Goal: Task Accomplishment & Management: Manage account settings

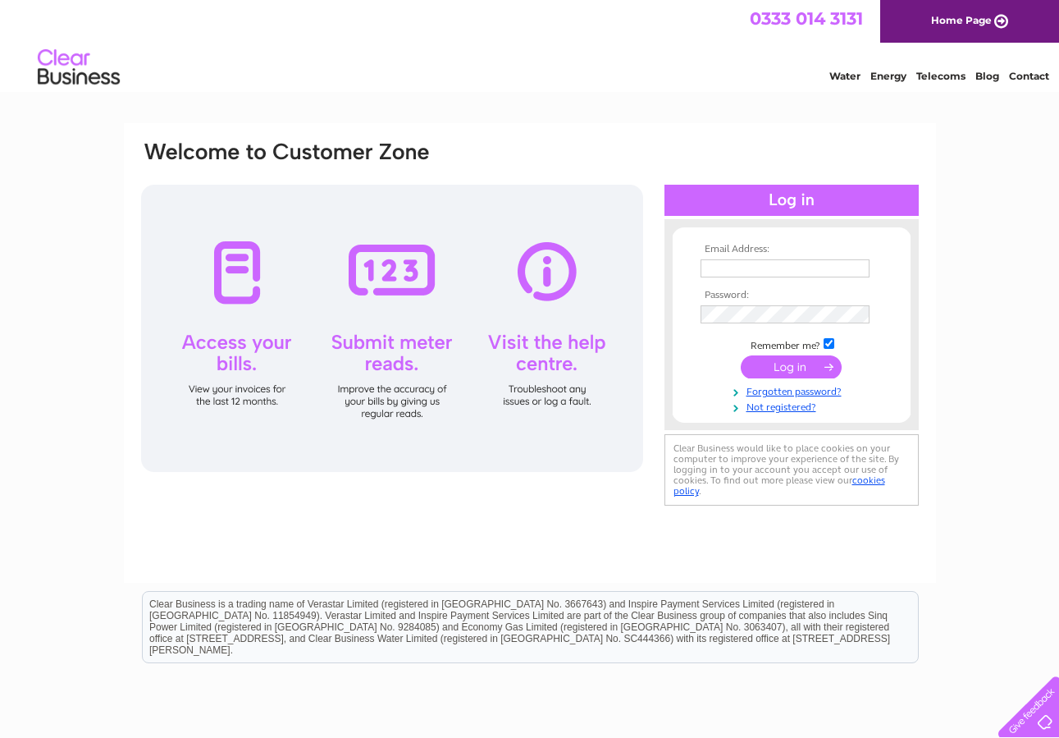
type input "[PERSON_NAME][EMAIL_ADDRESS][PERSON_NAME][DOMAIN_NAME]"
click at [792, 366] on input "submit" at bounding box center [791, 366] width 101 height 23
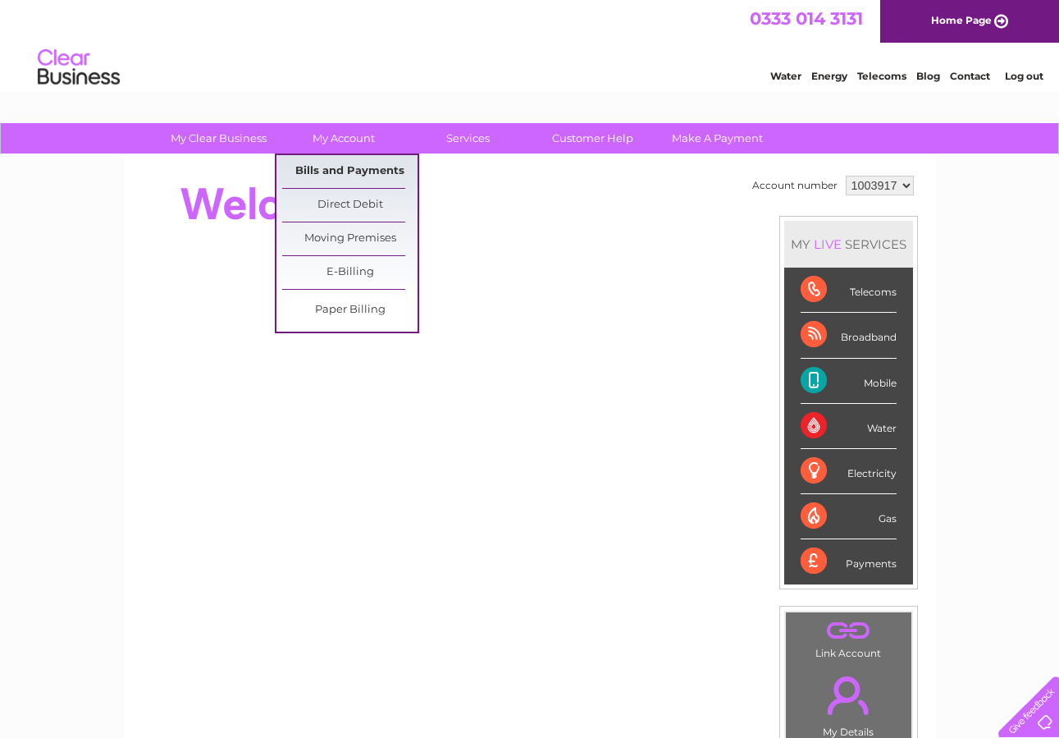
click at [357, 171] on link "Bills and Payments" at bounding box center [349, 171] width 135 height 33
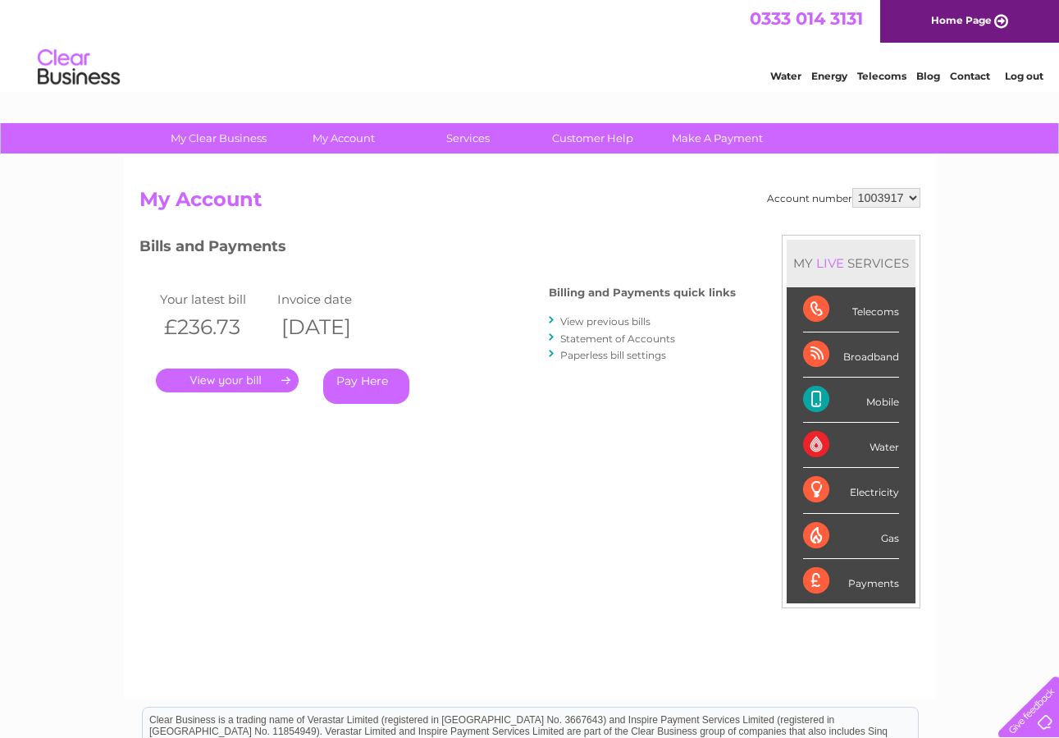
click at [240, 377] on link "." at bounding box center [227, 380] width 143 height 24
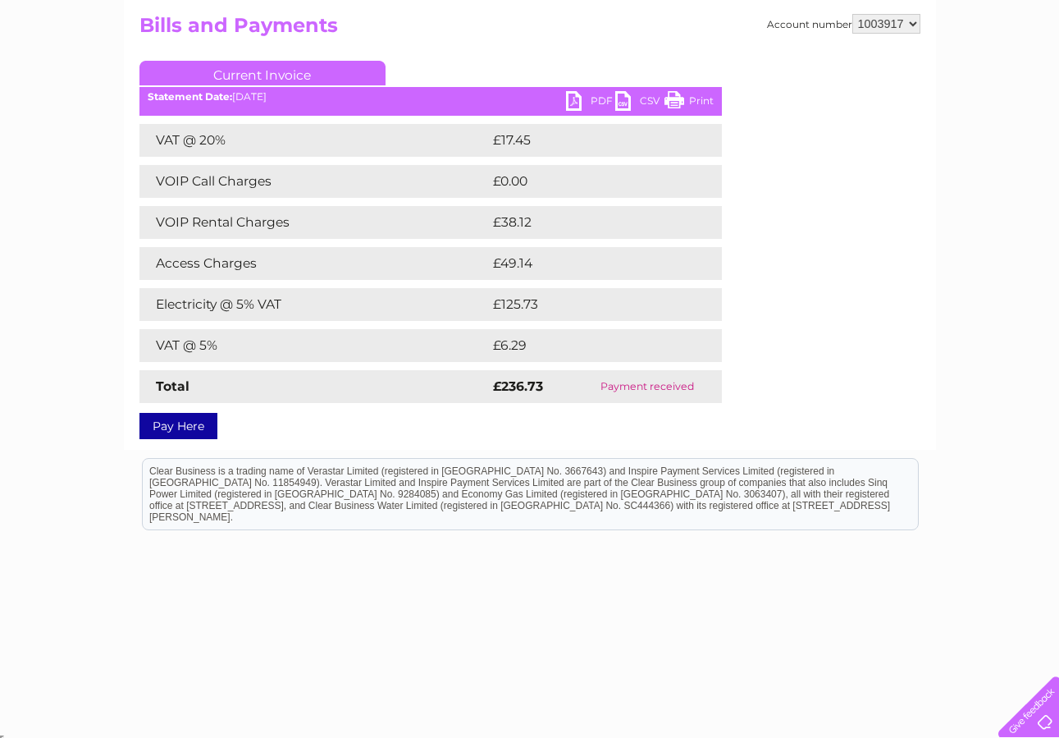
scroll to position [178, 0]
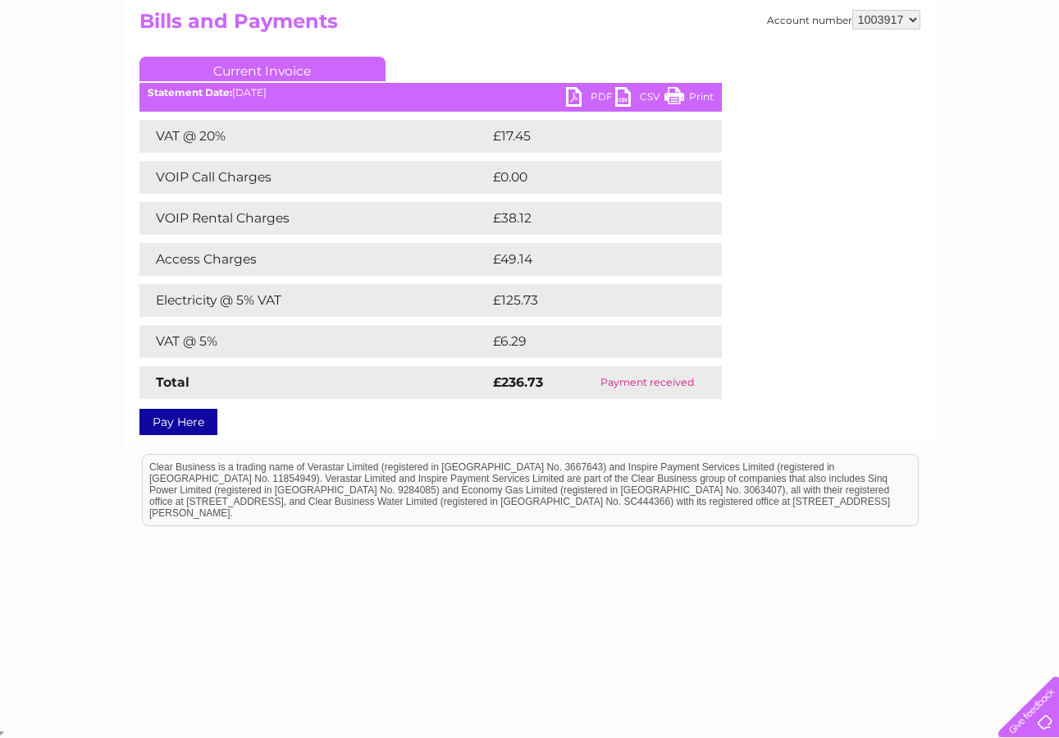
click at [574, 94] on link "PDF" at bounding box center [590, 99] width 49 height 24
